Goal: Task Accomplishment & Management: Manage account settings

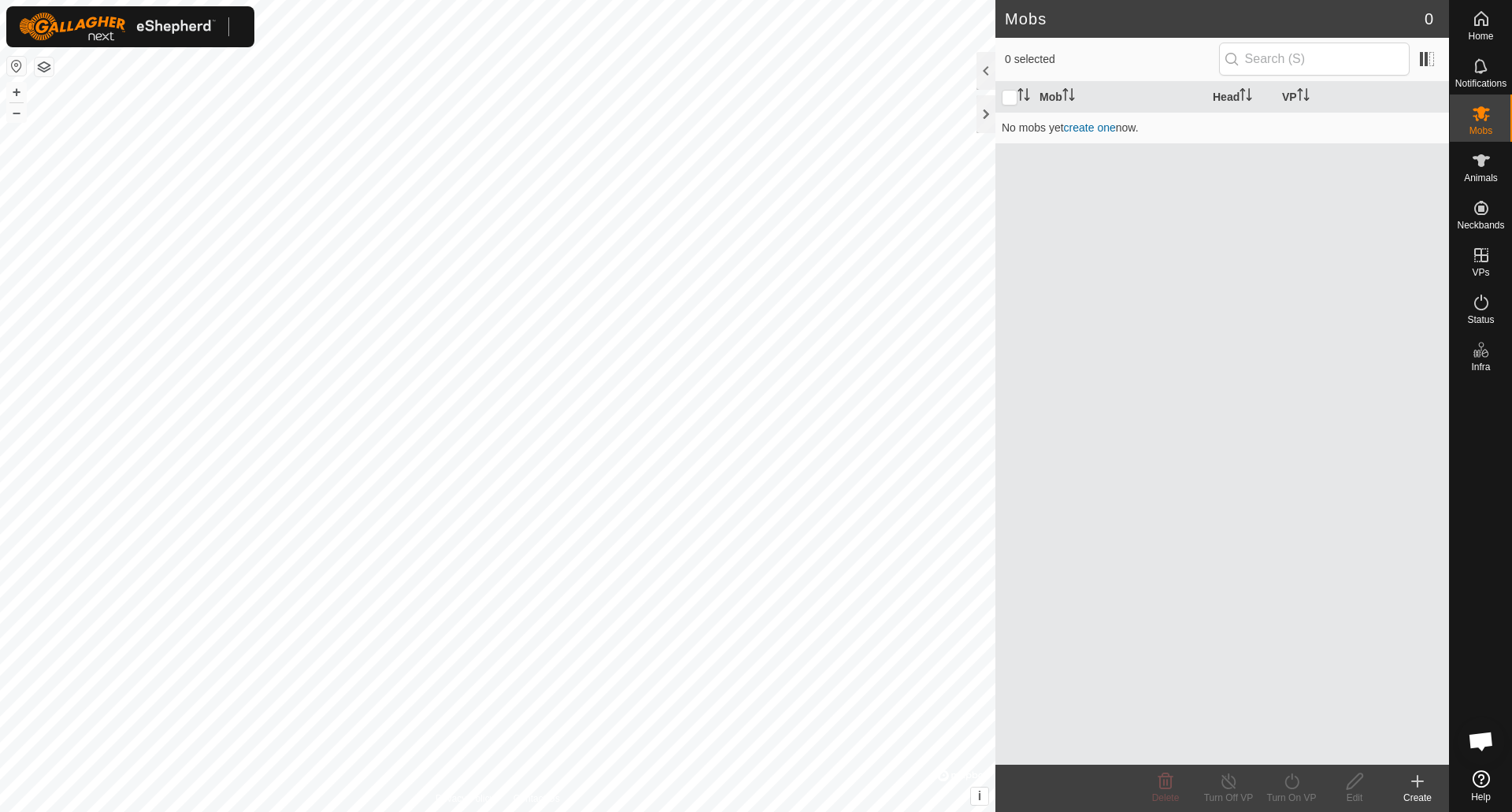
click at [237, 21] on div at bounding box center [130, 27] width 248 height 41
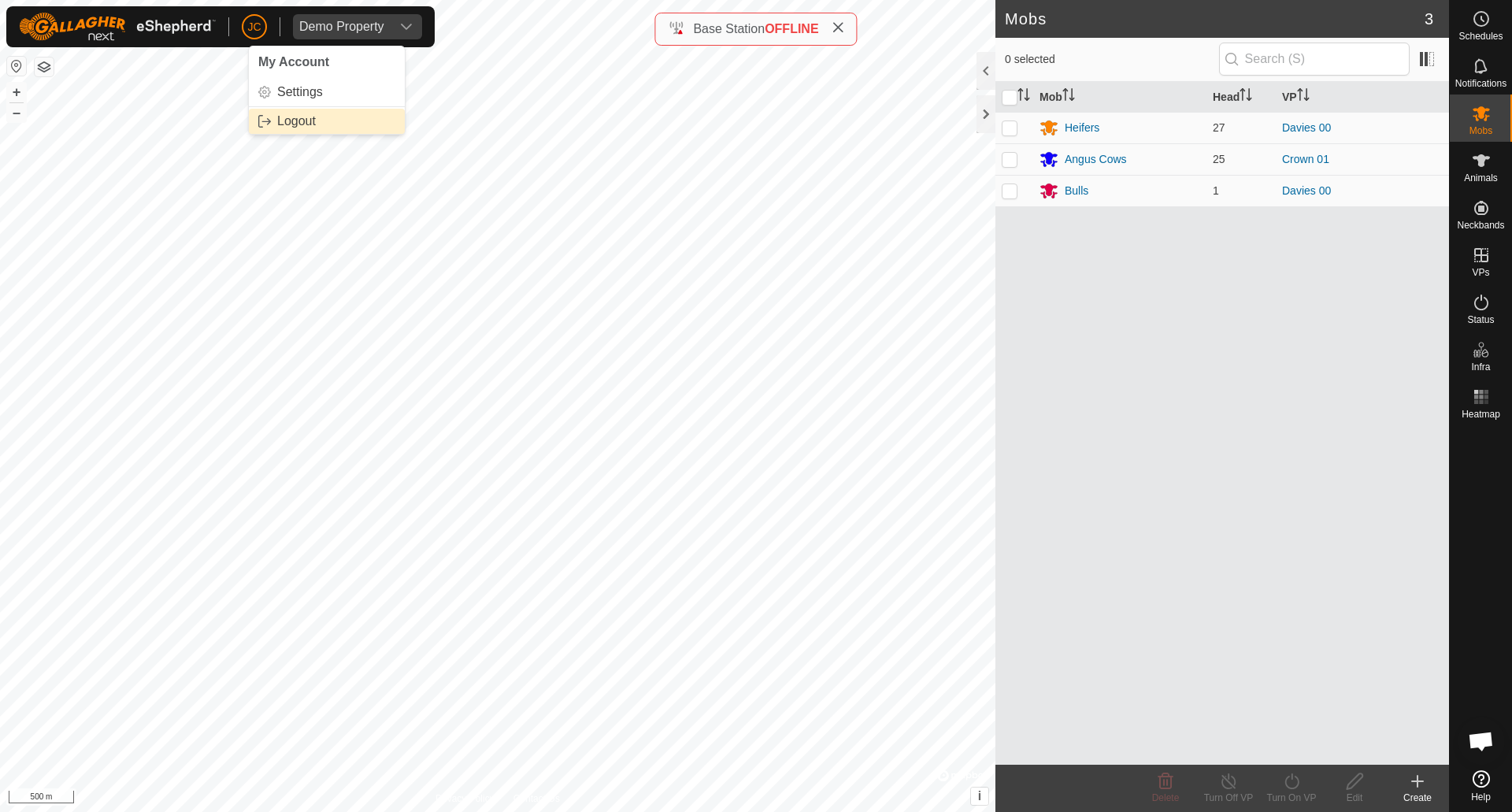
click at [294, 131] on link "Logout" at bounding box center [326, 122] width 156 height 25
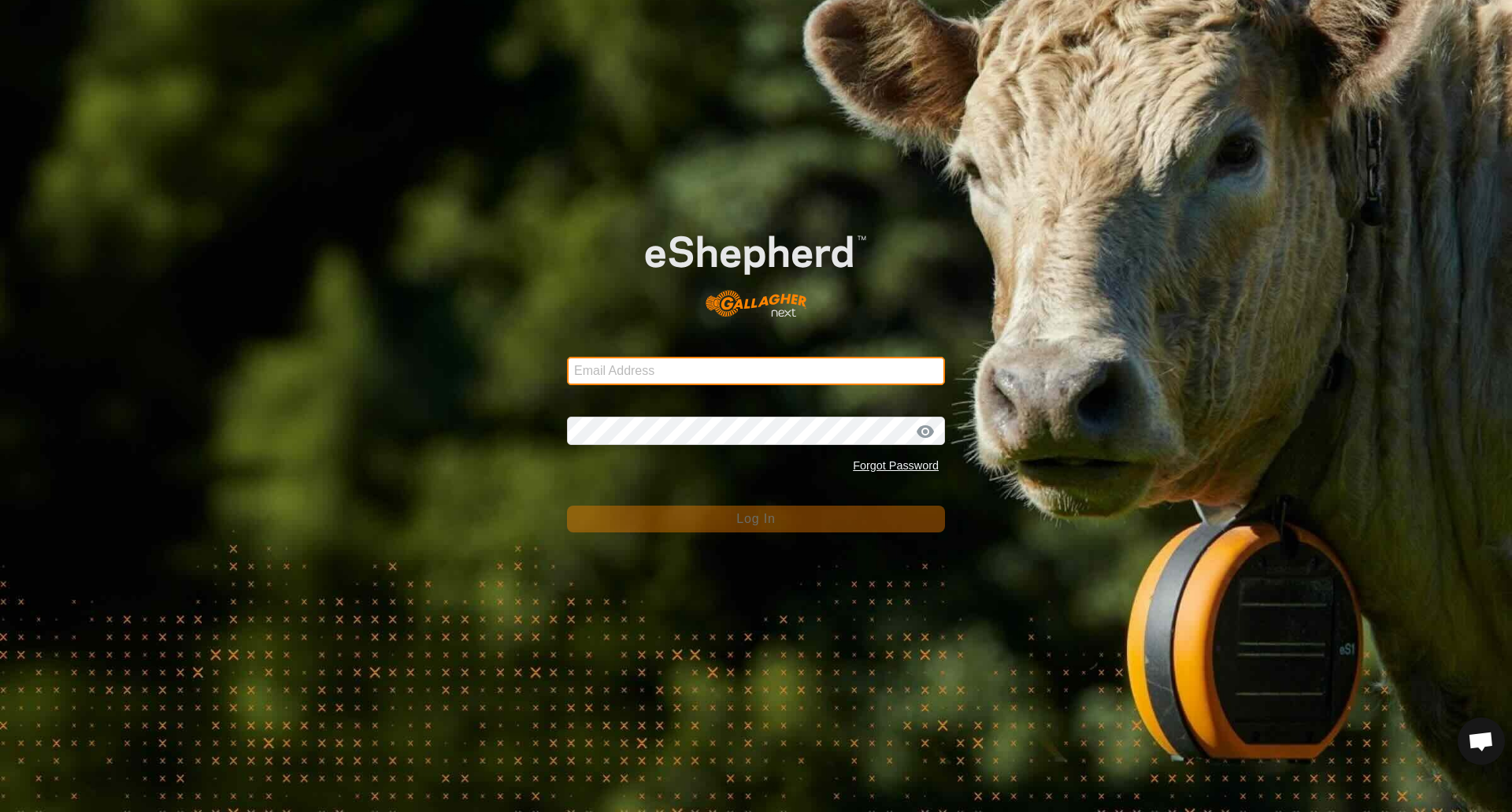
type input "[EMAIL_ADDRESS][PERSON_NAME][DOMAIN_NAME]"
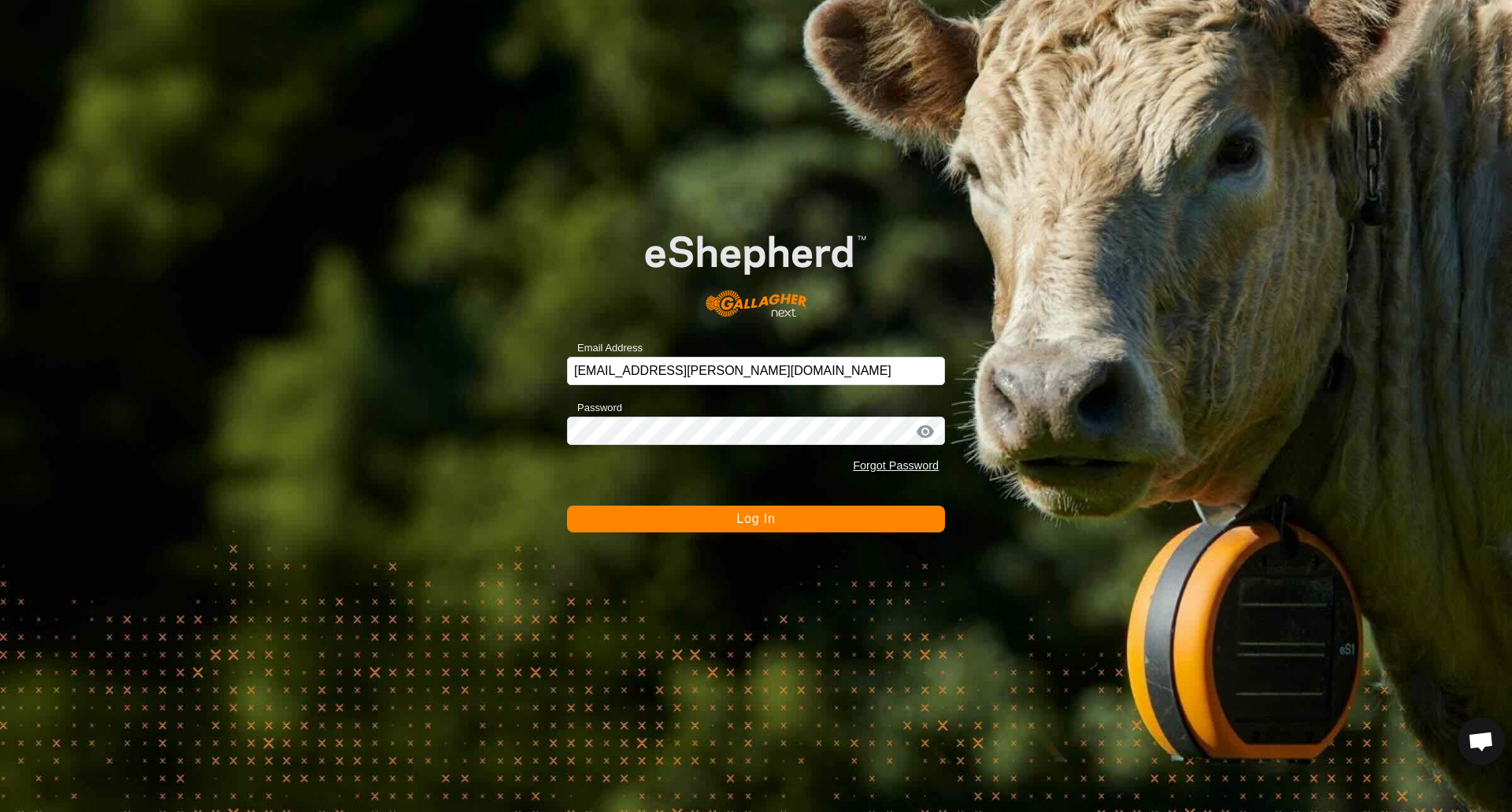
click at [1056, 38] on div "Email Address [EMAIL_ADDRESS][PERSON_NAME][DOMAIN_NAME] Password Forgot Passwor…" at bounding box center [756, 406] width 1512 height 812
click at [746, 509] on button "Log In" at bounding box center [756, 519] width 378 height 27
